Goal: Information Seeking & Learning: Learn about a topic

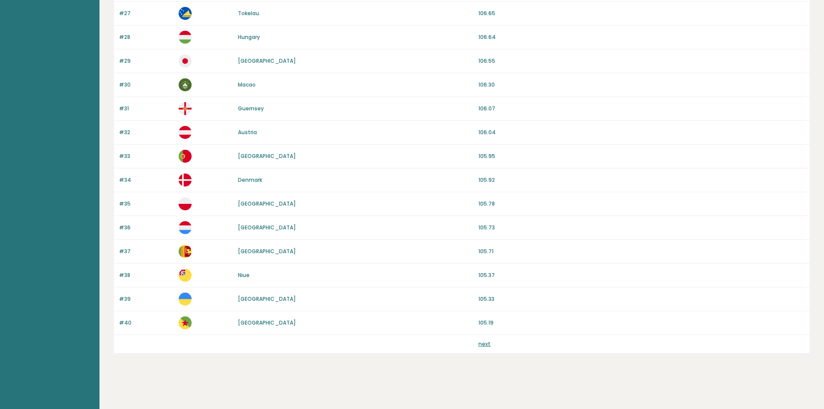
scroll to position [714, 0]
click at [486, 343] on link "next" at bounding box center [484, 343] width 12 height 7
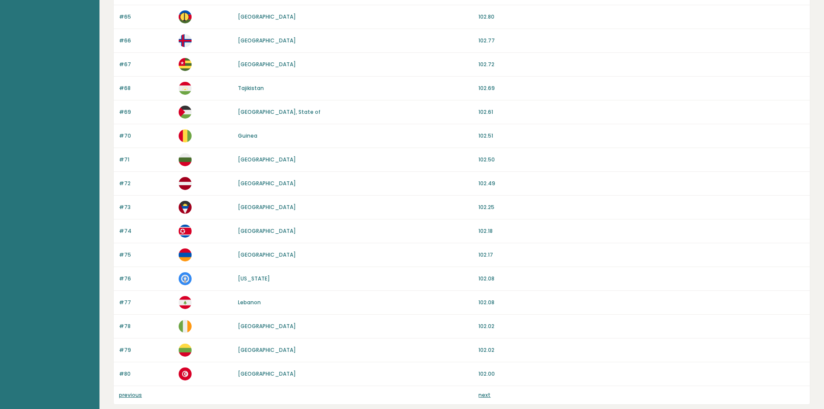
scroll to position [714, 0]
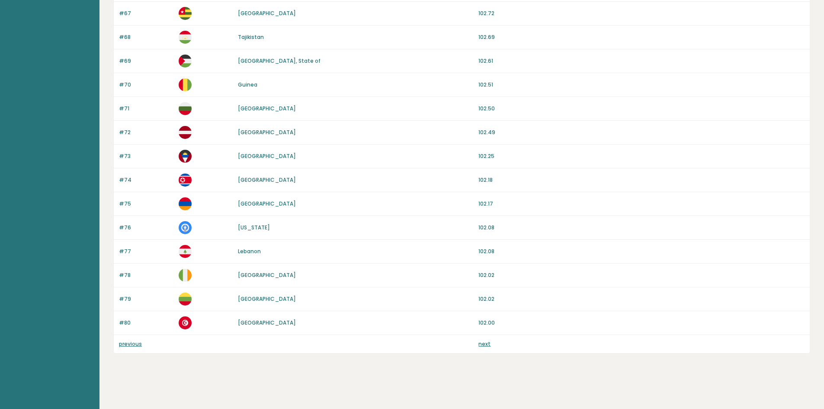
click at [480, 334] on div "#80 Tunisia 102.00" at bounding box center [462, 323] width 696 height 24
click at [483, 342] on link "next" at bounding box center [484, 343] width 12 height 7
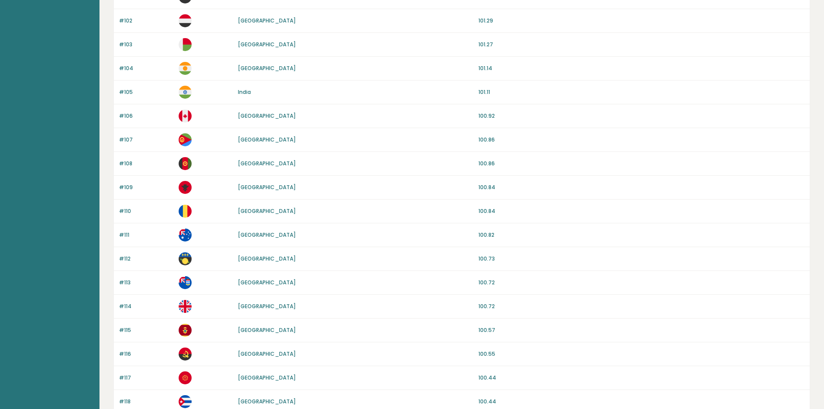
scroll to position [714, 0]
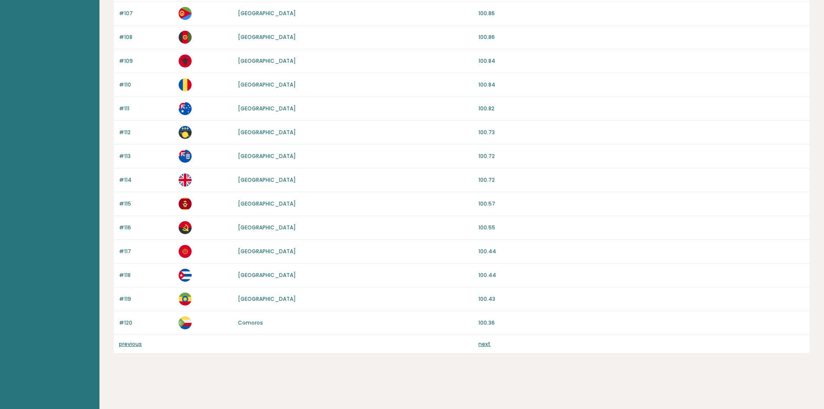
click at [481, 347] on link "next" at bounding box center [484, 343] width 12 height 7
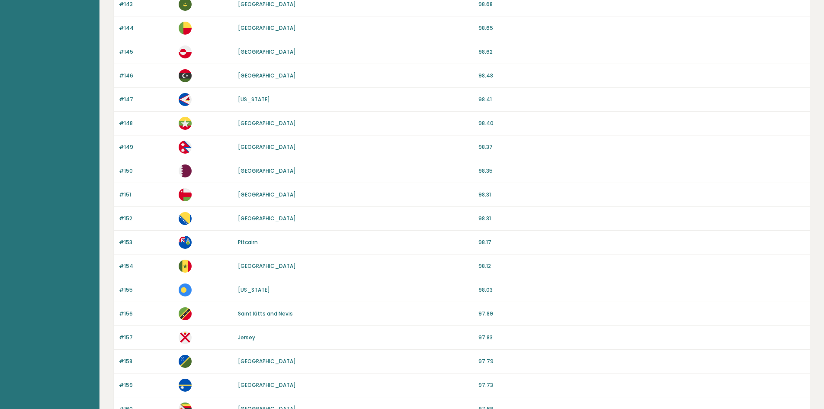
scroll to position [714, 0]
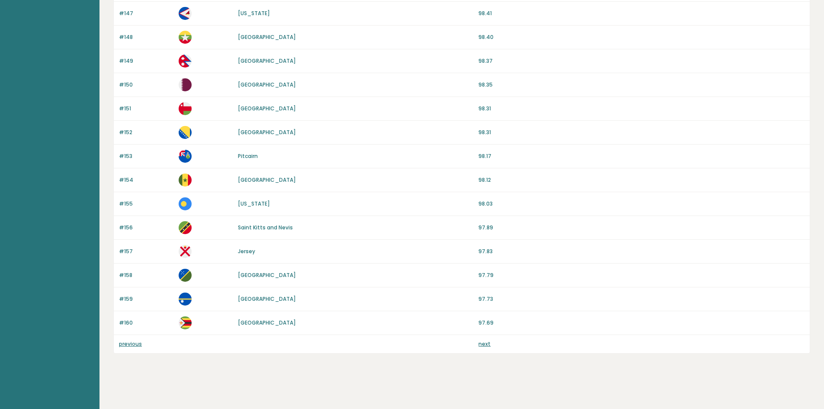
click at [486, 345] on link "next" at bounding box center [484, 343] width 12 height 7
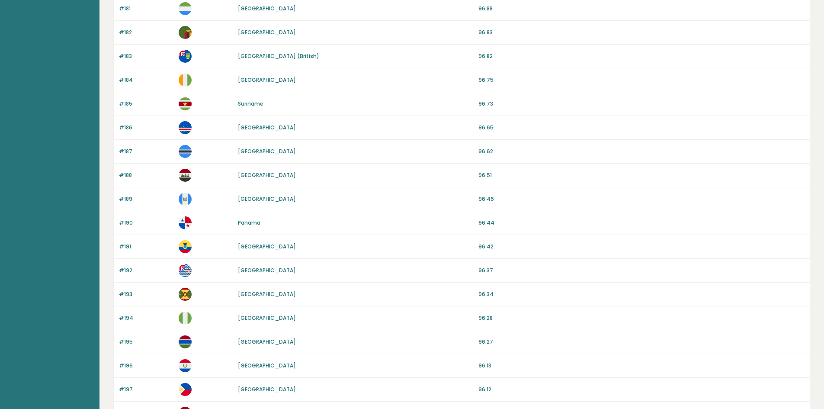
scroll to position [714, 0]
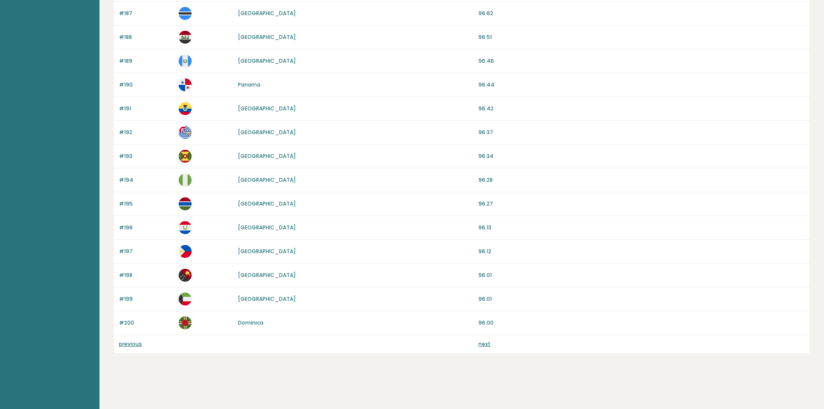
click at [486, 348] on div "previous next" at bounding box center [462, 344] width 696 height 18
click at [486, 344] on link "next" at bounding box center [484, 343] width 12 height 7
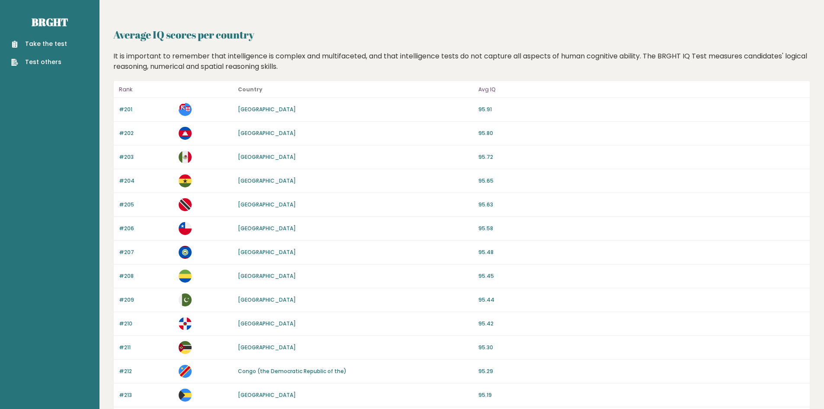
scroll to position [572, 0]
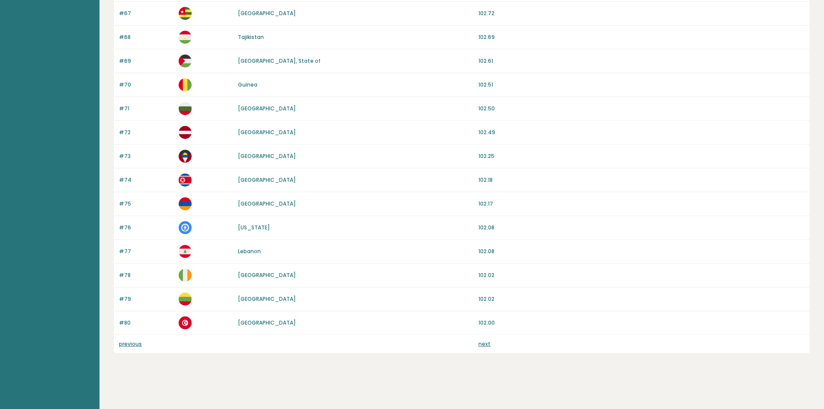
click at [139, 346] on link "previous" at bounding box center [130, 343] width 23 height 7
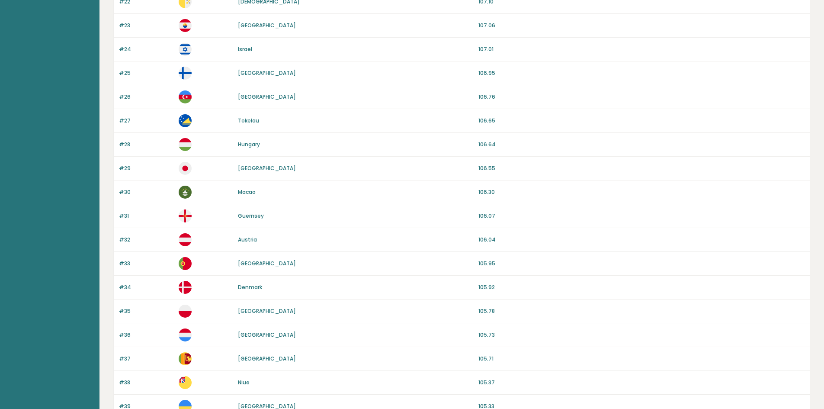
scroll to position [714, 0]
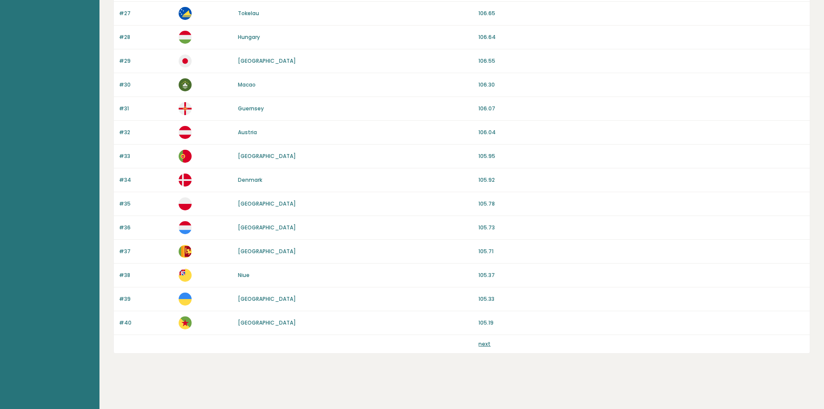
click at [482, 341] on link "next" at bounding box center [484, 343] width 12 height 7
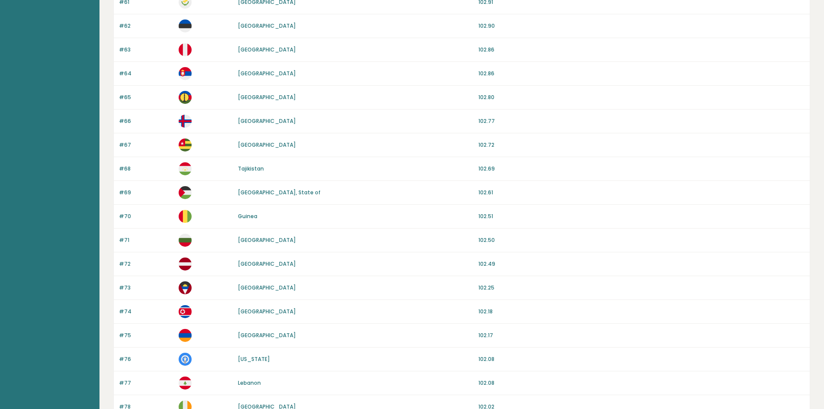
scroll to position [714, 0]
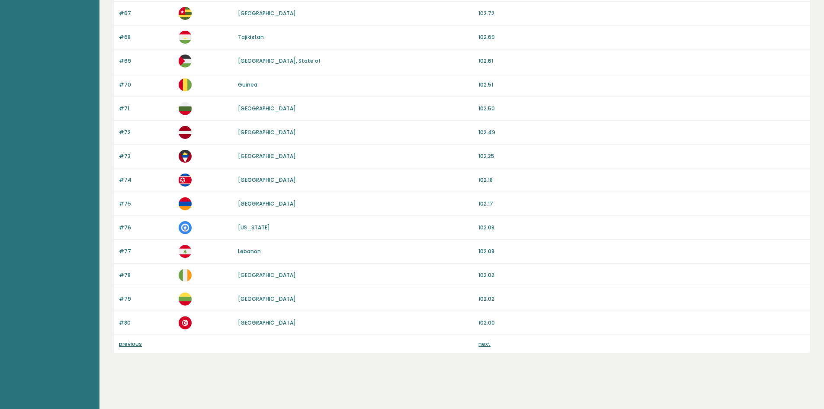
click at [488, 347] on link "next" at bounding box center [484, 343] width 12 height 7
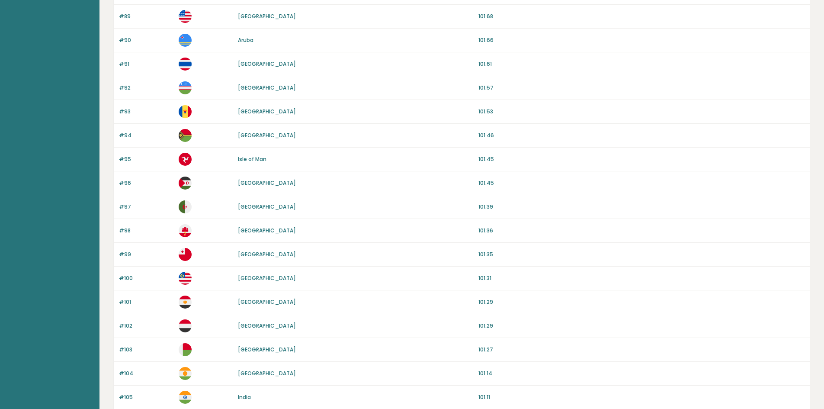
scroll to position [284, 0]
